Goal: Information Seeking & Learning: Learn about a topic

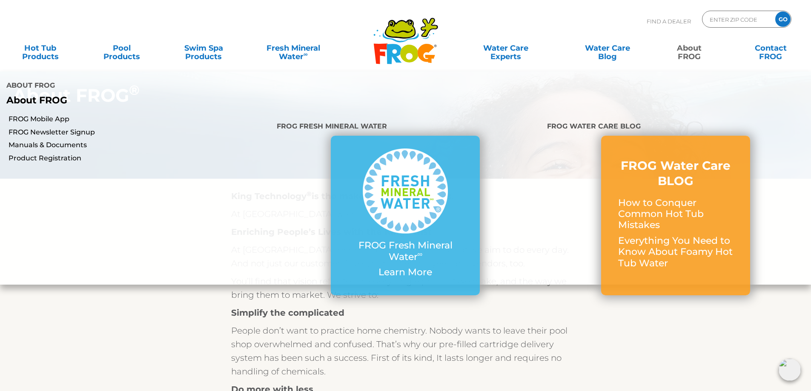
click at [688, 57] on link "About FROG" at bounding box center [688, 48] width 63 height 17
click at [59, 115] on link "FROG Mobile App" at bounding box center [140, 119] width 262 height 9
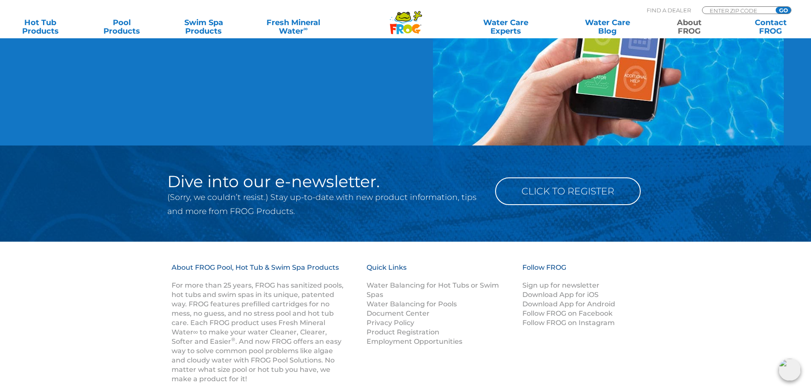
scroll to position [1192, 0]
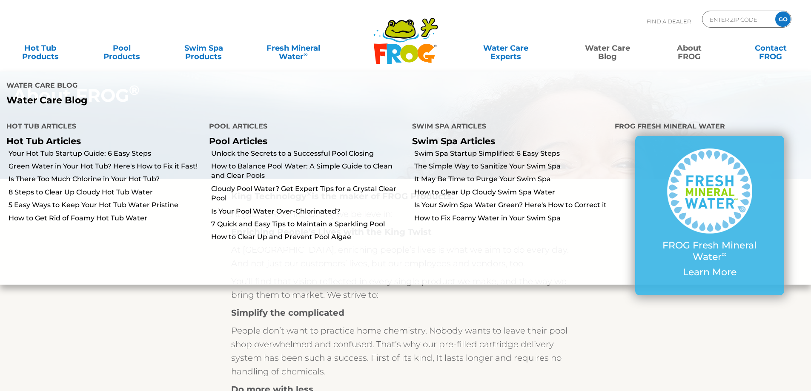
click at [609, 51] on link "Water Care Blog" at bounding box center [607, 48] width 63 height 17
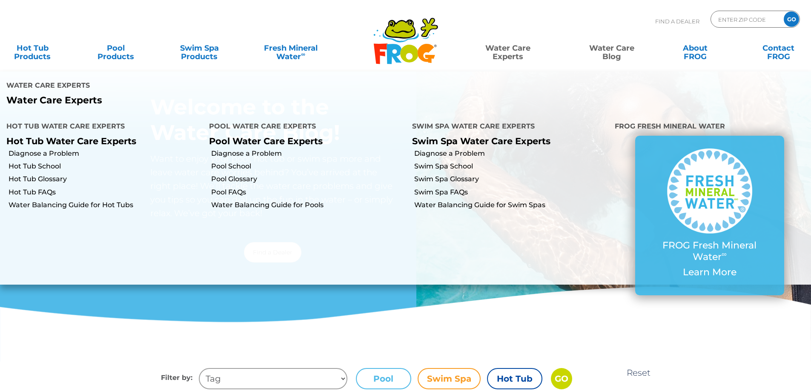
click at [513, 42] on link "Water Care Experts" at bounding box center [508, 48] width 106 height 17
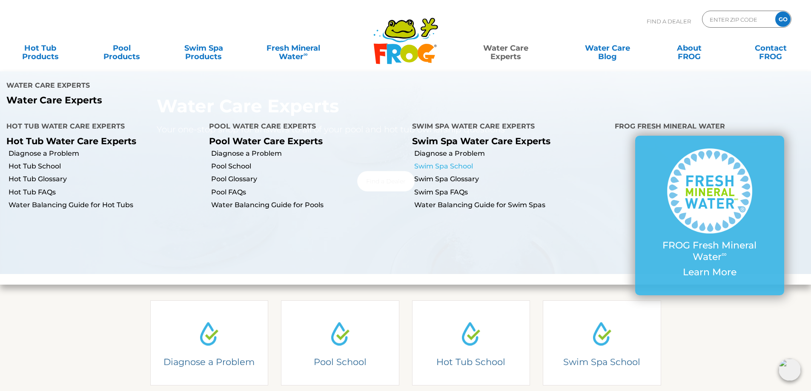
click at [466, 162] on link "Swim Spa School" at bounding box center [511, 166] width 194 height 9
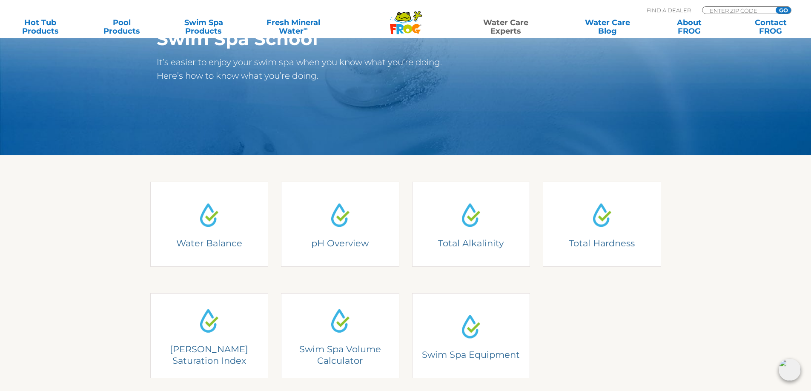
scroll to position [213, 0]
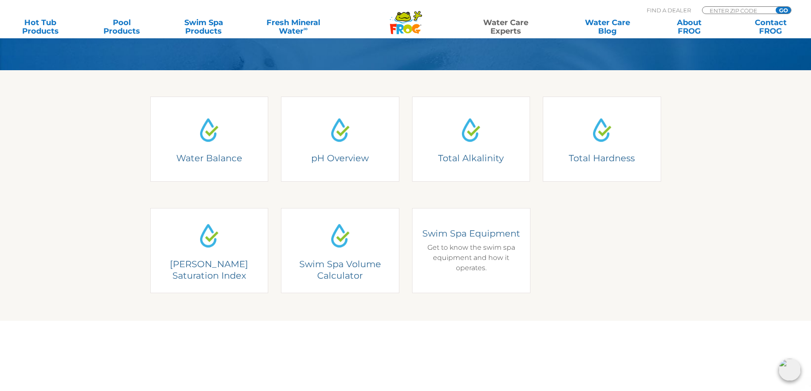
click at [457, 224] on div "Swim Spa Equipment Swim Spa Equipment Get to know the swim spa equipment and ho…" at bounding box center [471, 250] width 118 height 85
click at [456, 229] on h4 "Swim Spa Equipment" at bounding box center [471, 233] width 106 height 11
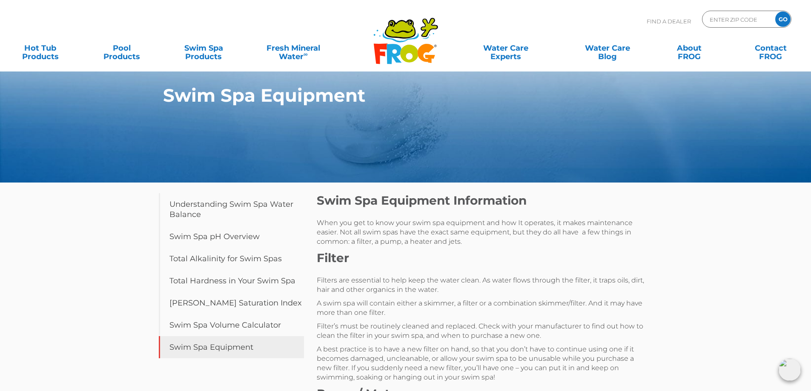
click at [411, 33] on icon at bounding box center [400, 28] width 29 height 17
